Goal: Task Accomplishment & Management: Manage account settings

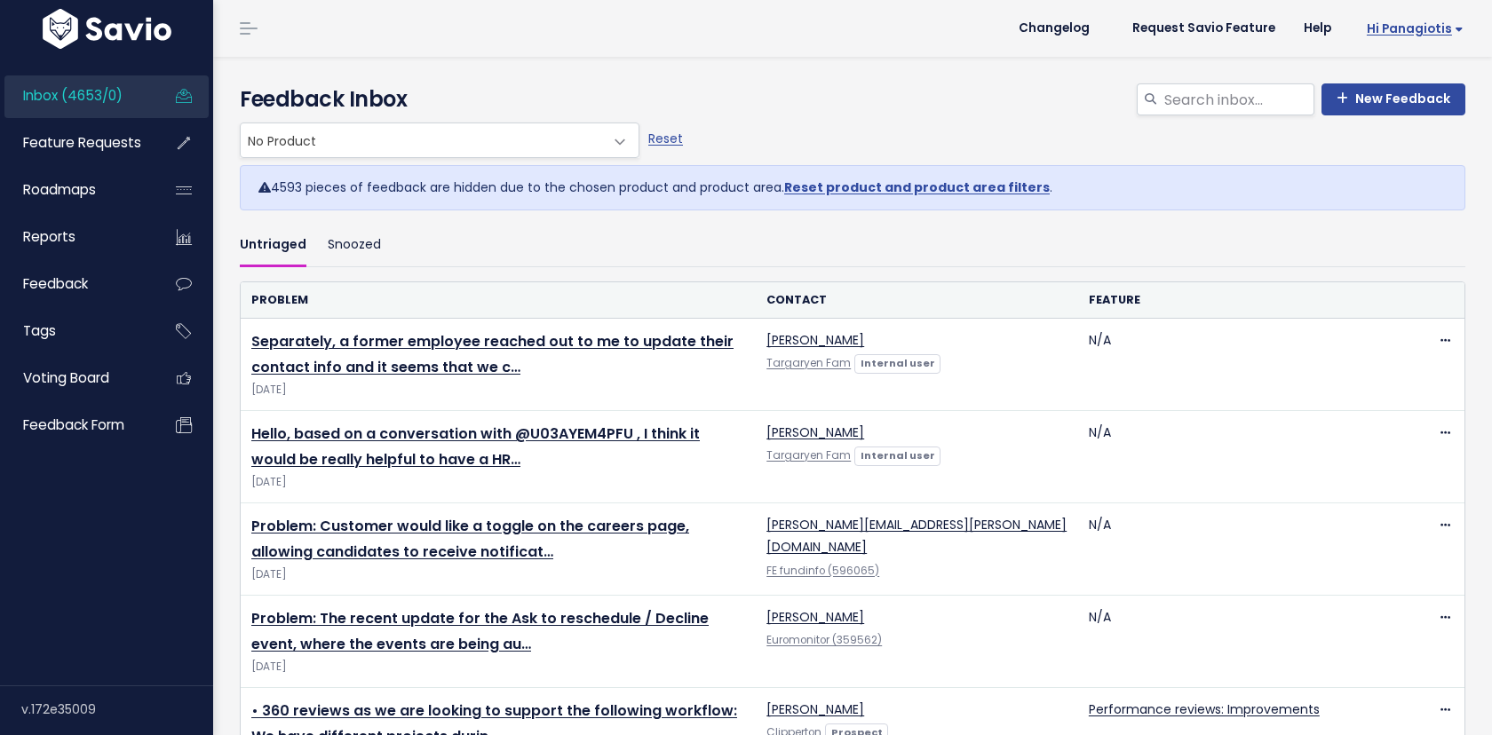
click at [1380, 36] on span "Hi Panagiotis" at bounding box center [1415, 28] width 97 height 13
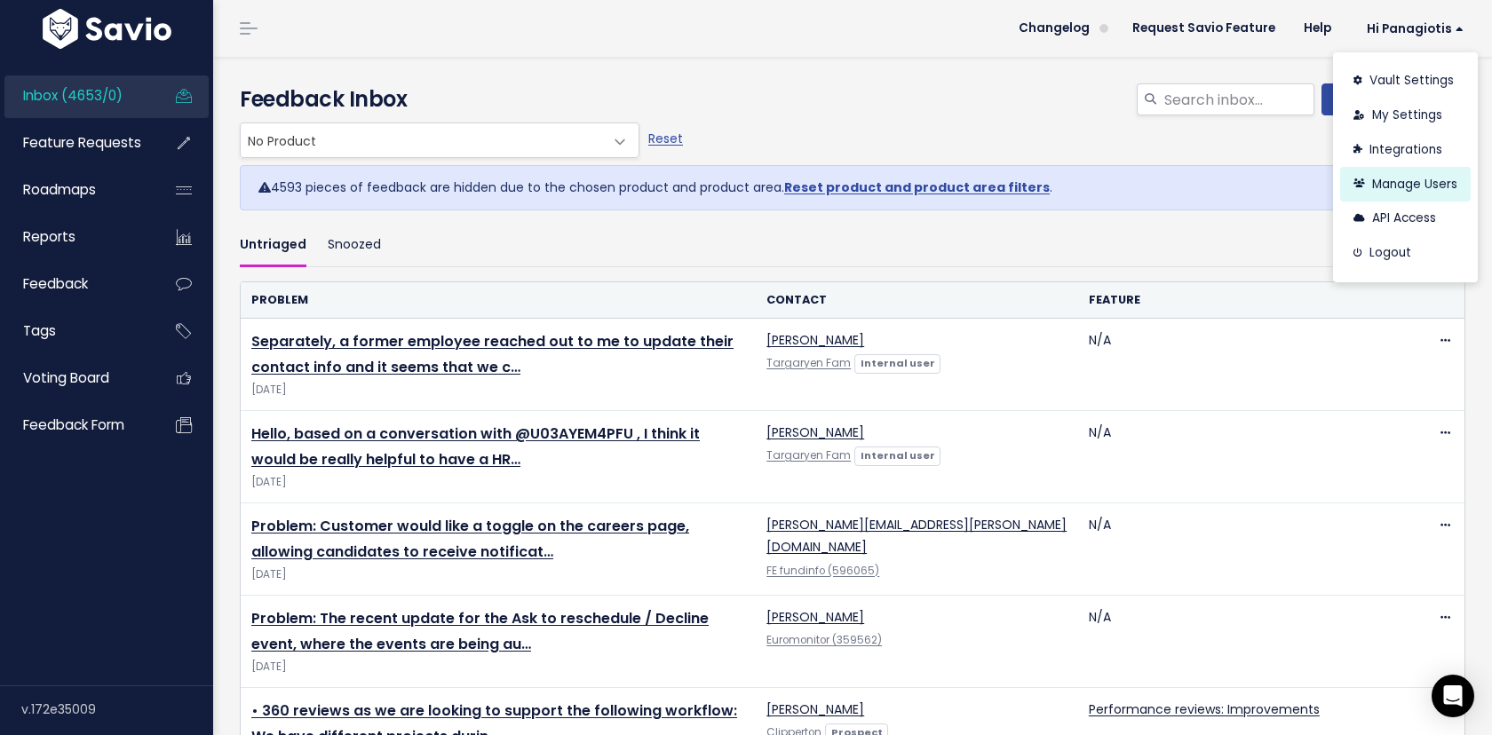
click at [1374, 177] on link "Manage Users" at bounding box center [1405, 184] width 131 height 35
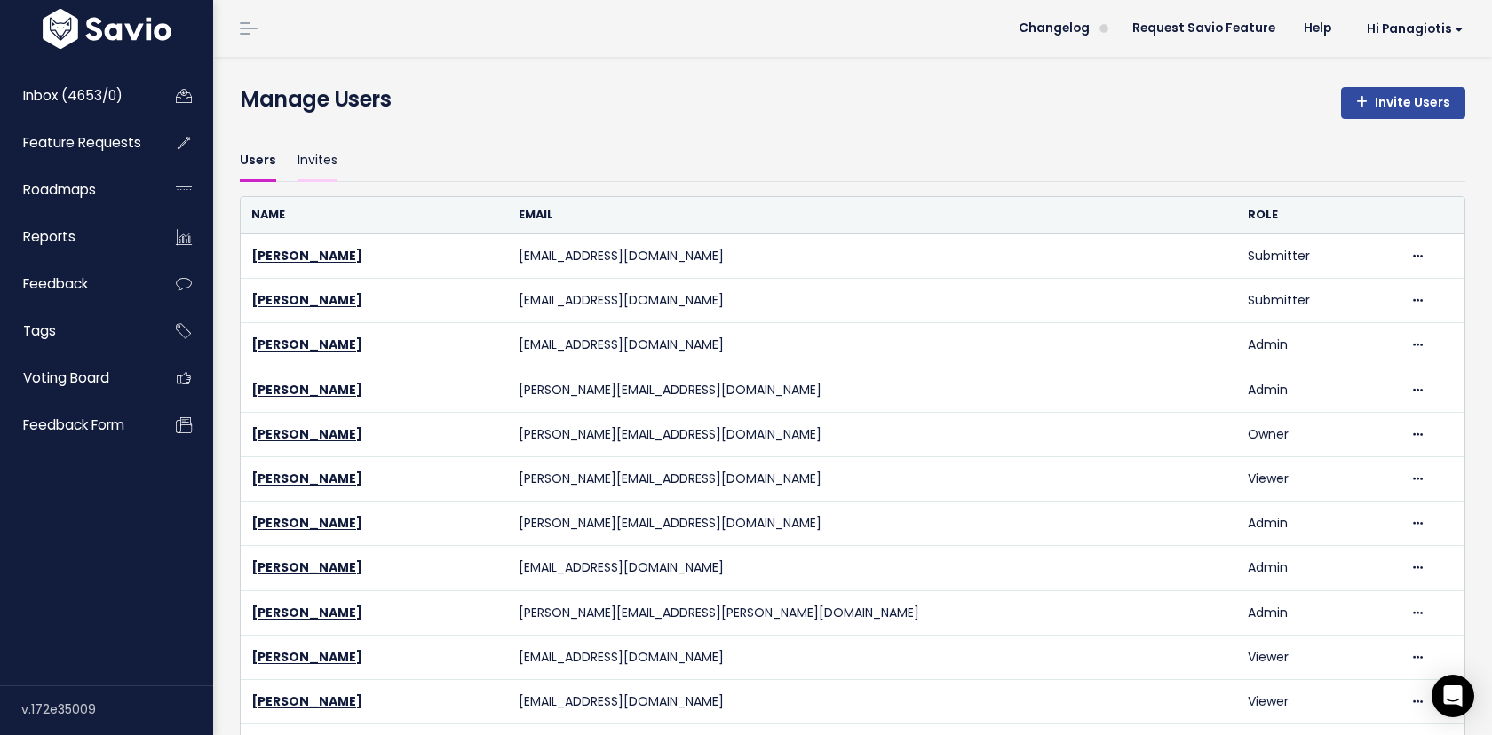
click at [325, 148] on link "Invites" at bounding box center [318, 161] width 40 height 42
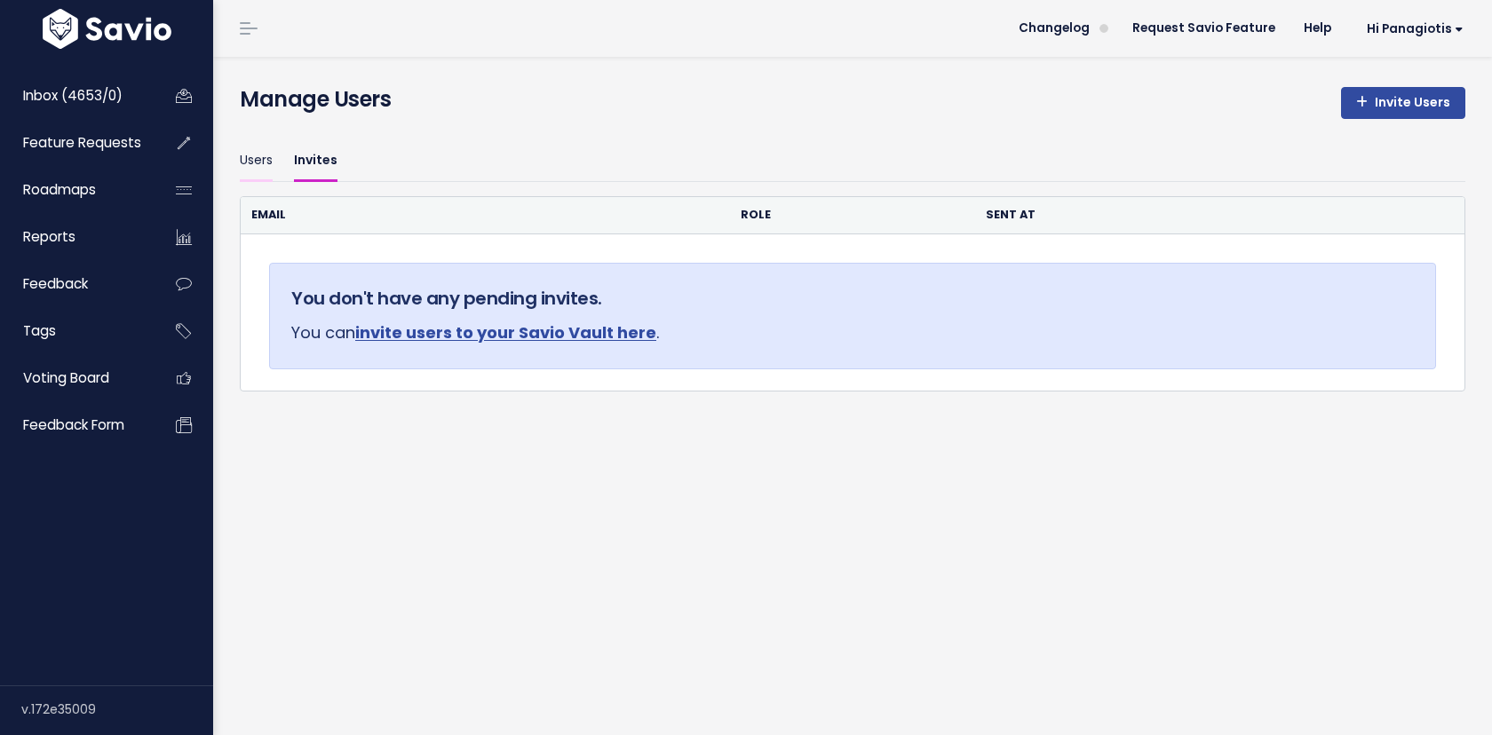
click at [263, 157] on link "Users" at bounding box center [256, 161] width 33 height 42
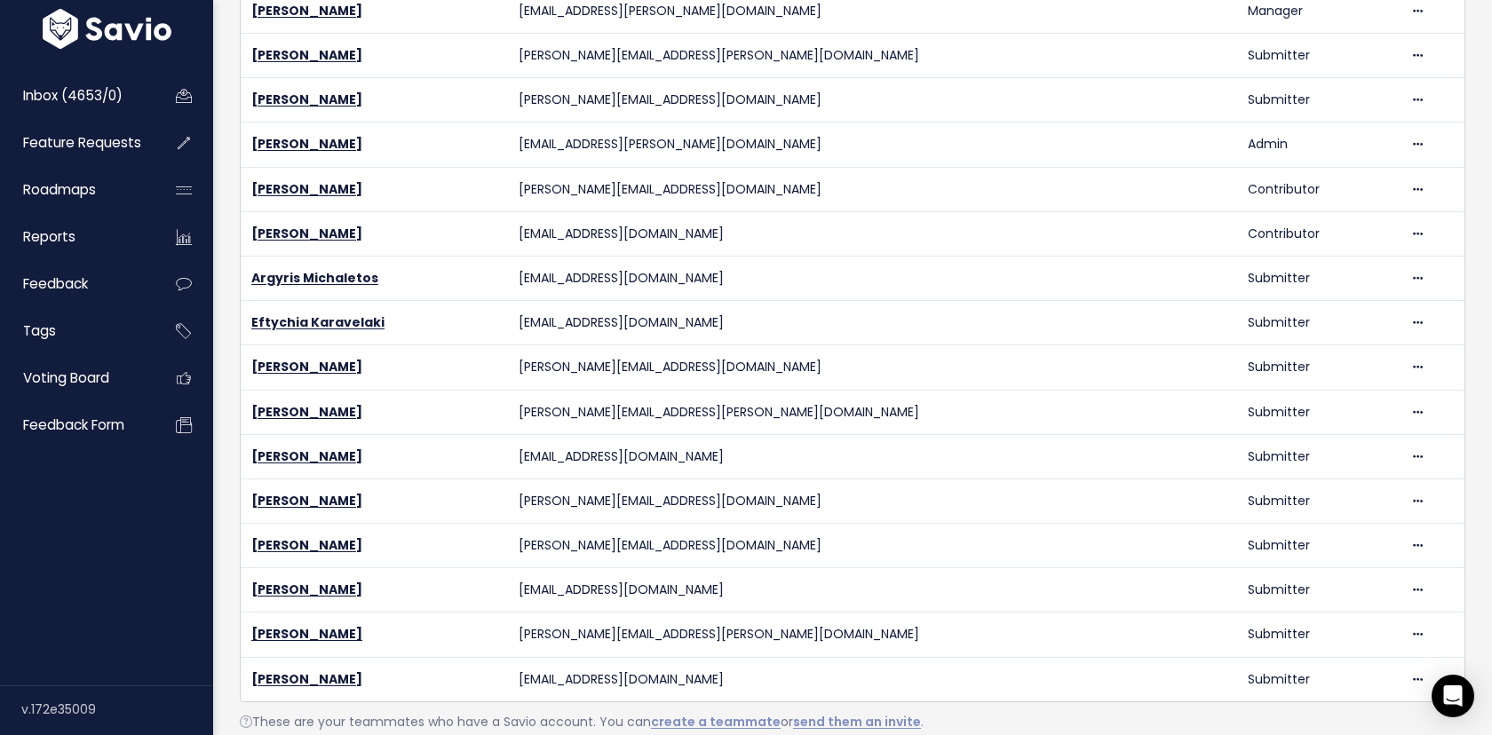
scroll to position [1694, 0]
